Goal: Task Accomplishment & Management: Manage account settings

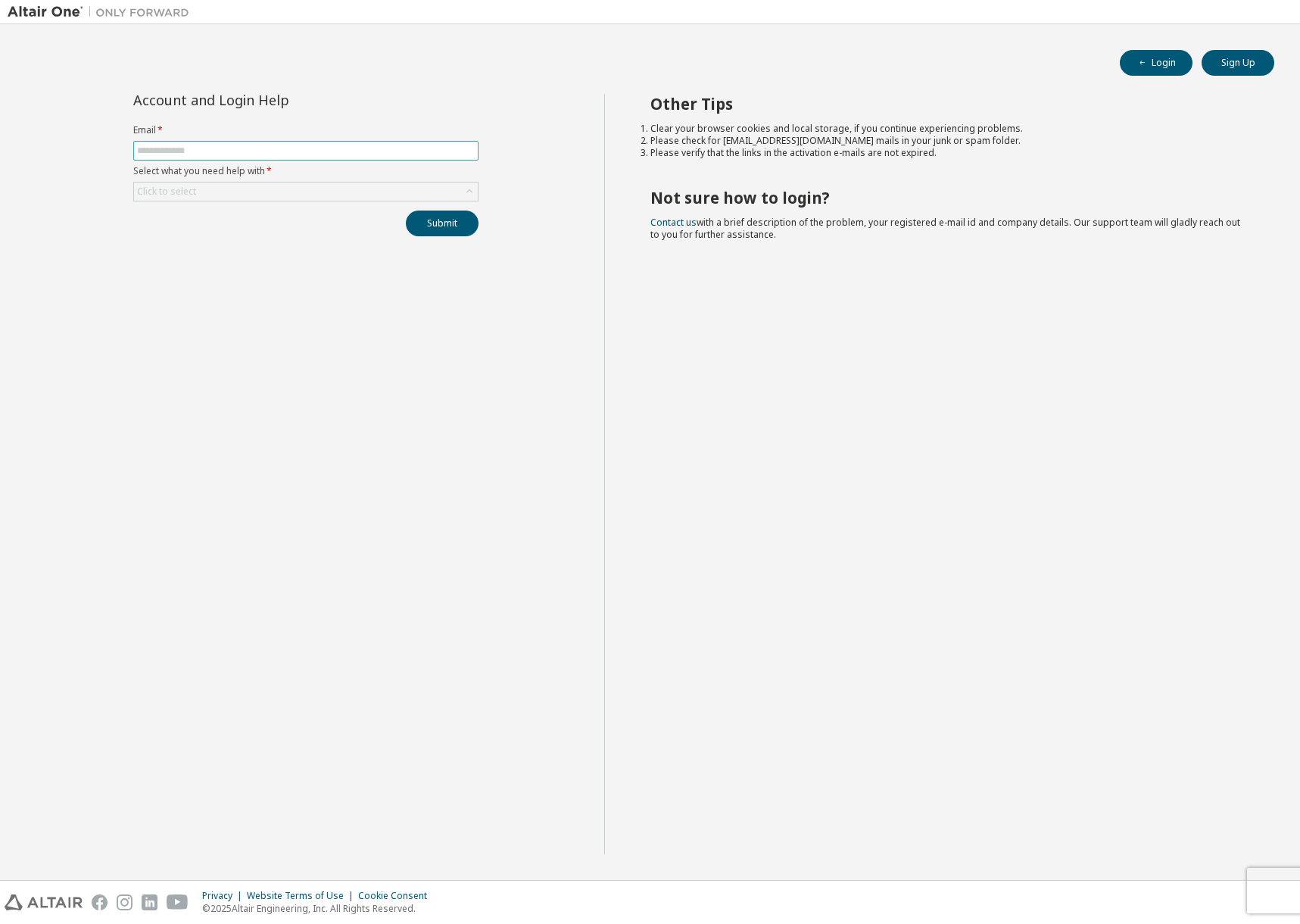
click at [159, 145] on input "text" at bounding box center [305, 150] width 337 height 12
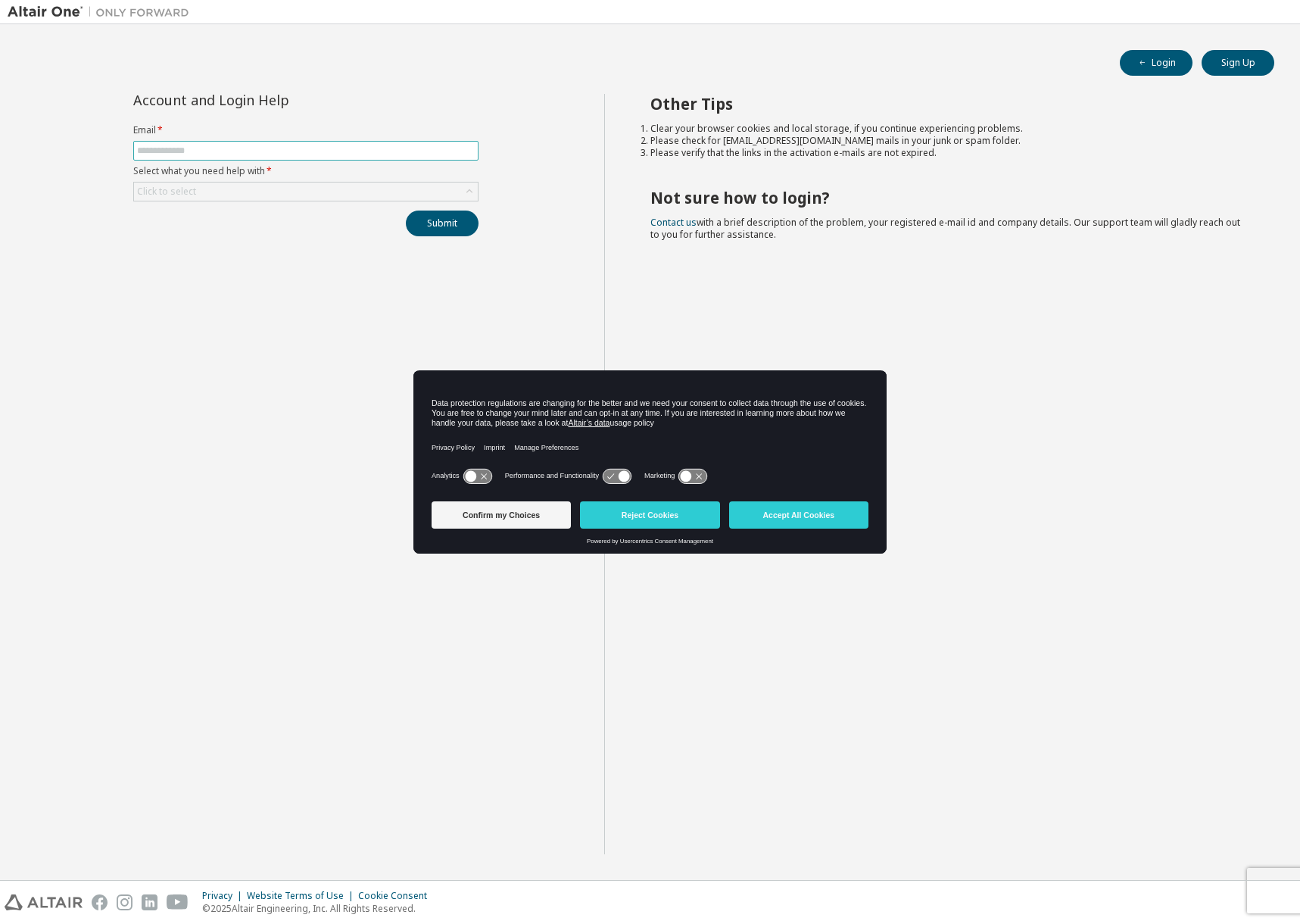
click at [178, 147] on input "text" at bounding box center [305, 150] width 337 height 12
click at [801, 527] on button "Accept All Cookies" at bounding box center [798, 514] width 139 height 28
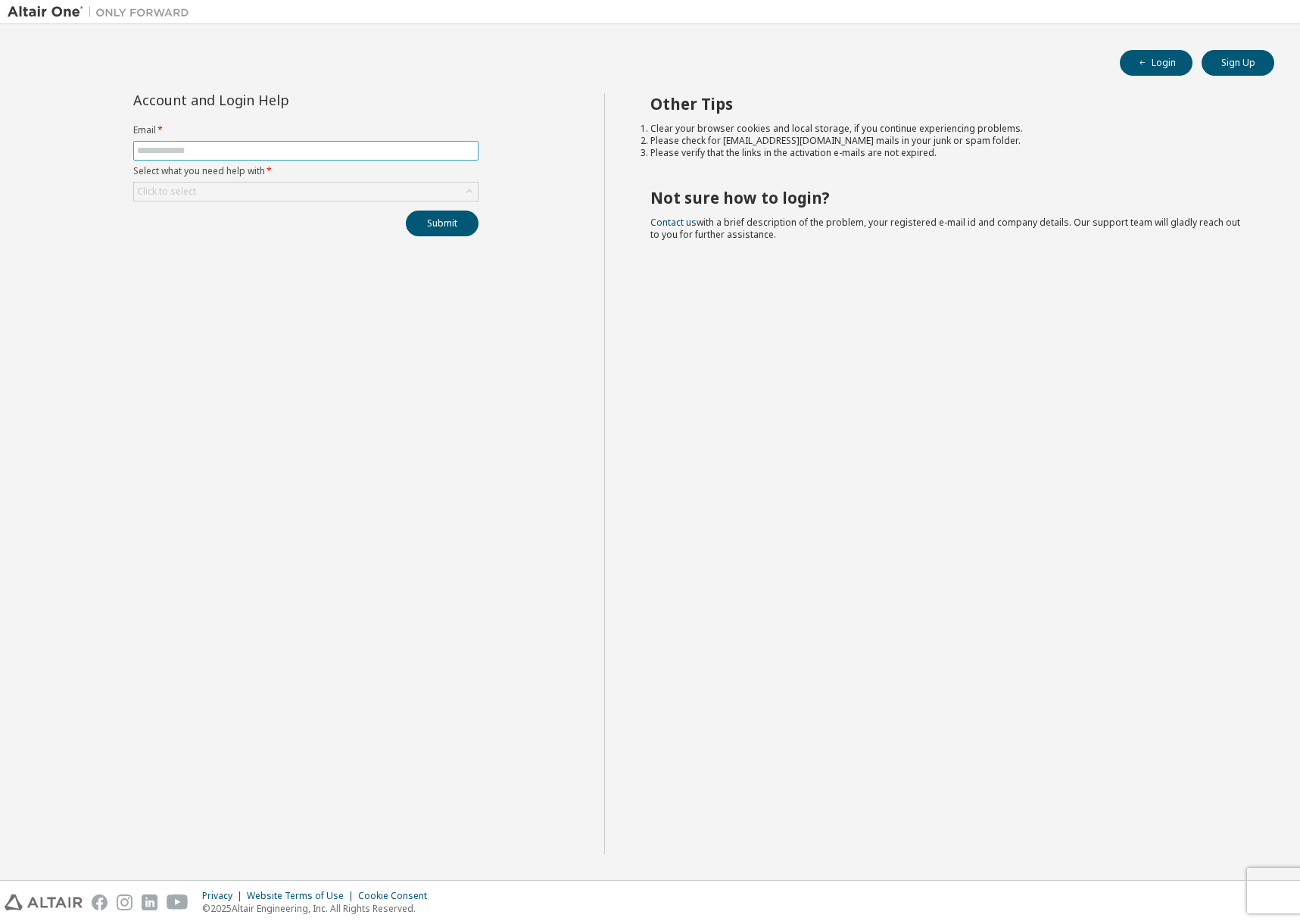
click at [178, 145] on input "text" at bounding box center [305, 150] width 337 height 12
type input "**********"
click at [223, 187] on div "Click to select" at bounding box center [305, 191] width 344 height 18
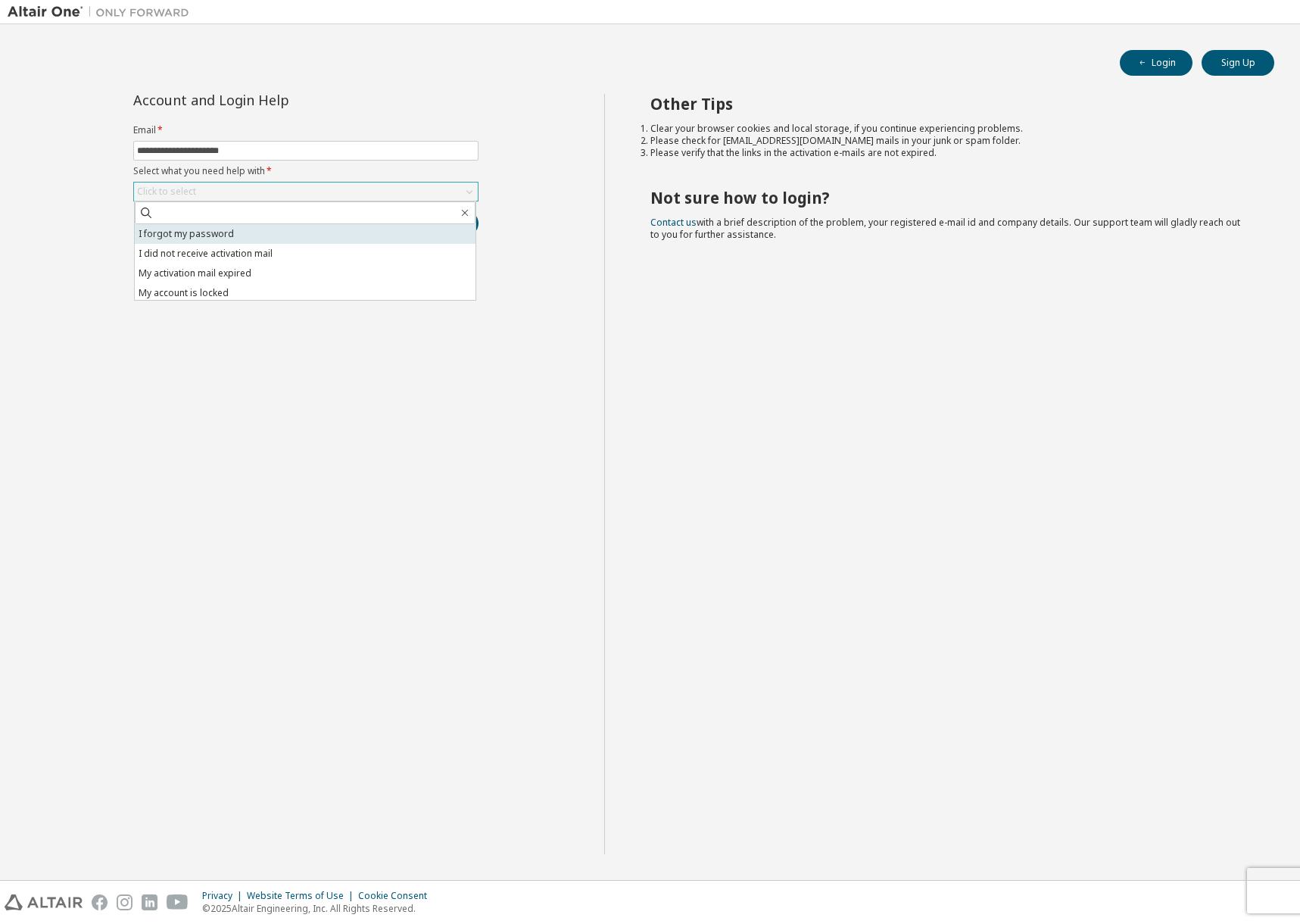
click at [238, 234] on li "I forgot my password" at bounding box center [304, 234] width 341 height 20
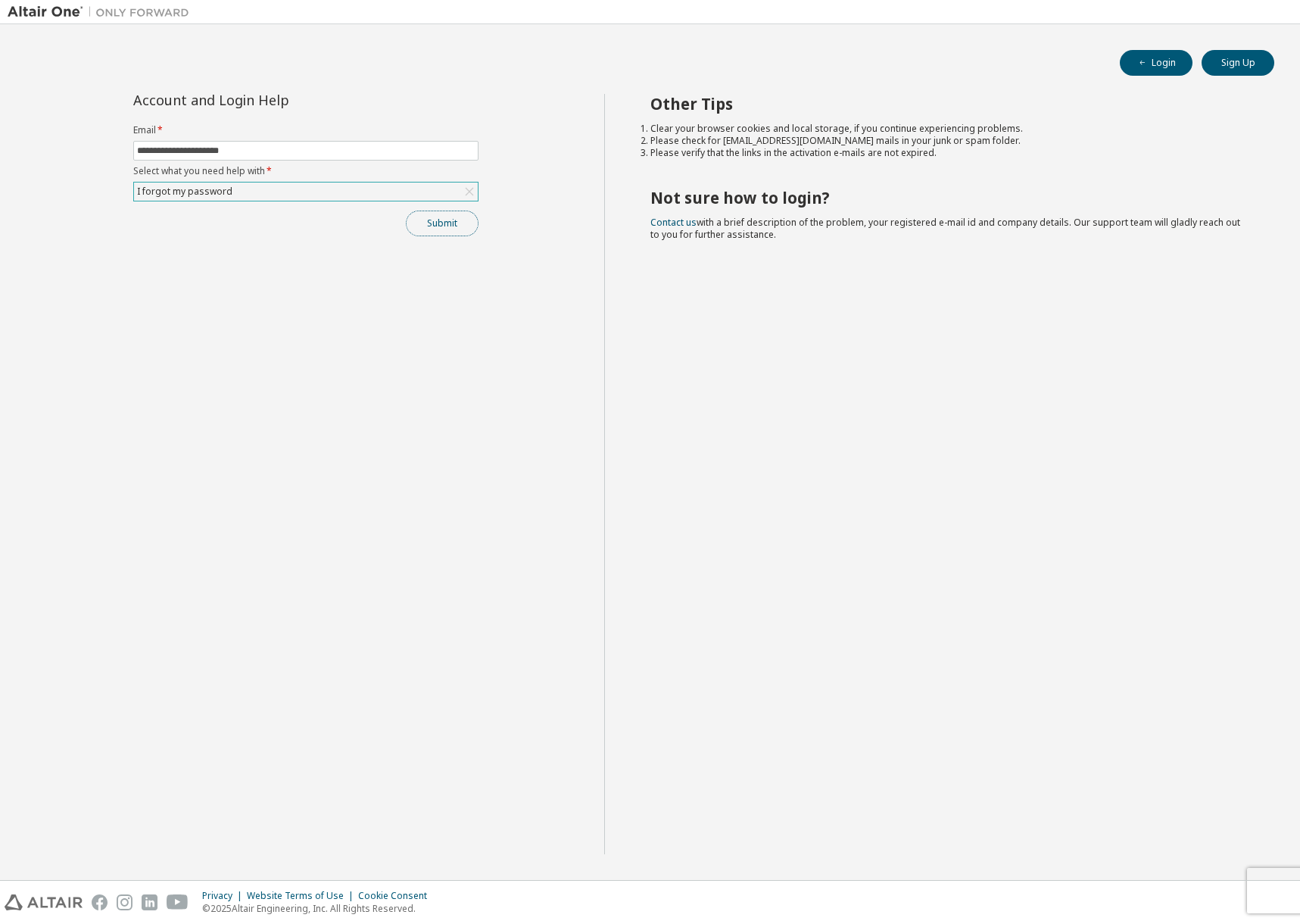
click at [435, 222] on button "Submit" at bounding box center [442, 223] width 72 height 26
